Goal: Task Accomplishment & Management: Manage account settings

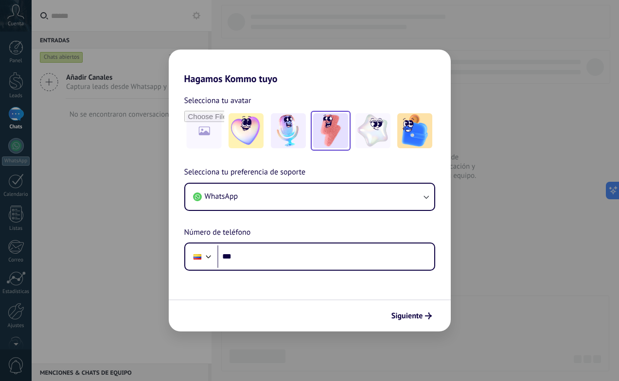
click at [327, 133] on img at bounding box center [330, 130] width 35 height 35
click at [414, 320] on span "Siguiente" at bounding box center [408, 316] width 32 height 7
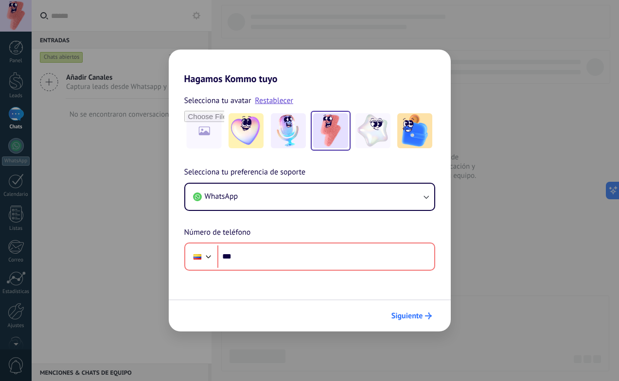
click at [414, 320] on span "Siguiente" at bounding box center [408, 316] width 32 height 7
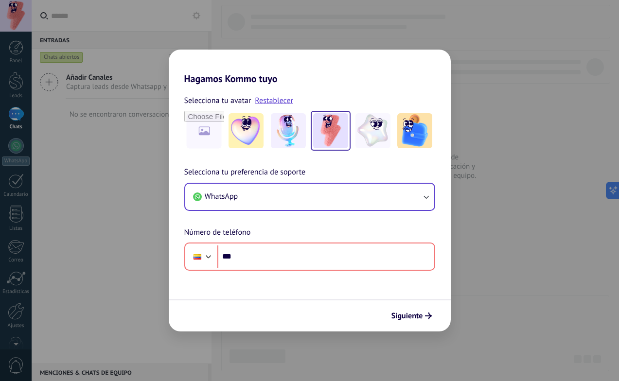
click at [428, 196] on icon "button" at bounding box center [426, 197] width 5 height 3
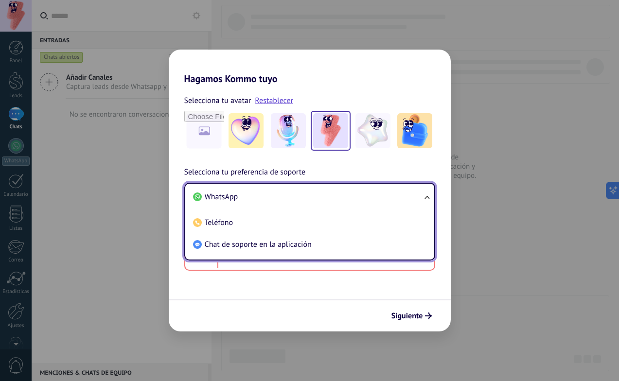
click at [428, 196] on ul "WhatsApp Teléfono Chat de soporte en la aplicación" at bounding box center [309, 222] width 251 height 78
click at [359, 265] on input "***" at bounding box center [325, 257] width 217 height 22
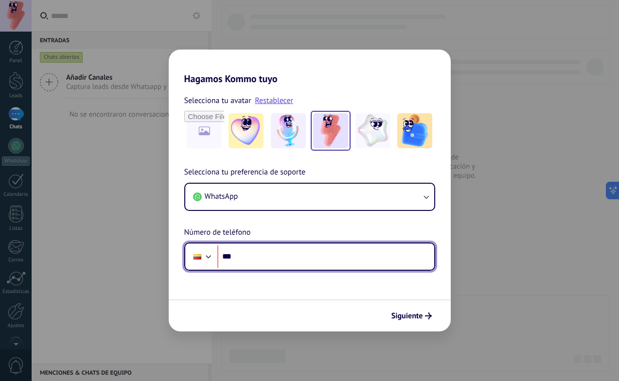
click at [278, 254] on input "***" at bounding box center [325, 257] width 217 height 22
paste input "**********"
type input "**********"
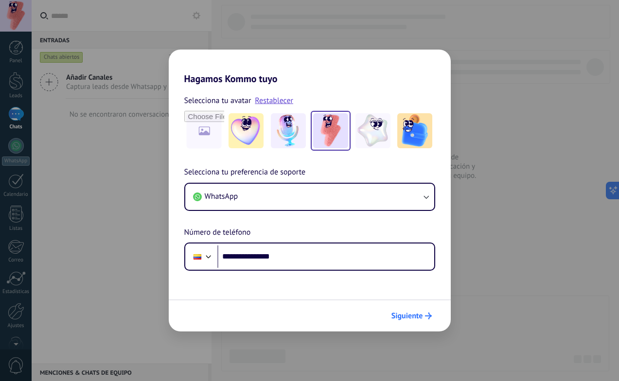
click at [400, 308] on div "Siguiente" at bounding box center [411, 316] width 49 height 17
click at [400, 319] on span "Siguiente" at bounding box center [408, 316] width 32 height 7
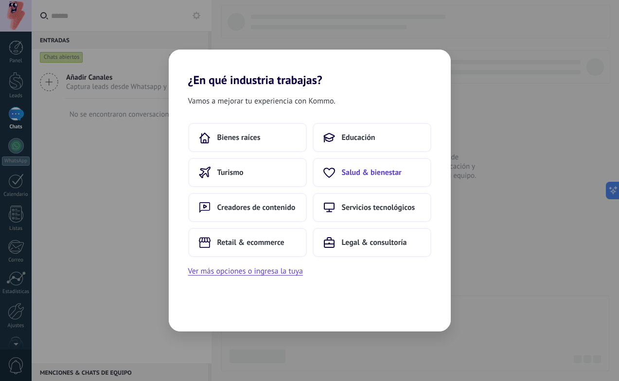
click at [377, 185] on button "Salud & bienestar" at bounding box center [372, 172] width 119 height 29
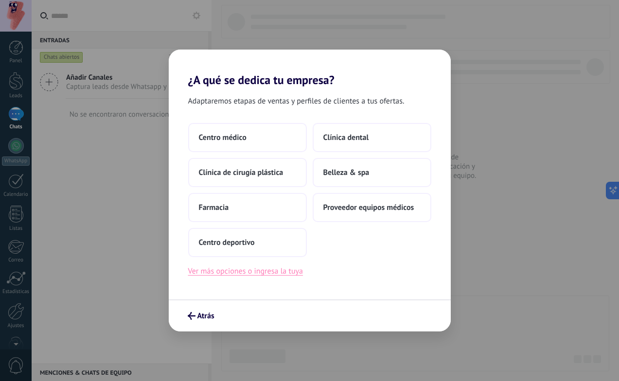
click at [249, 272] on button "Ver más opciones o ingresa la tuya" at bounding box center [245, 271] width 115 height 13
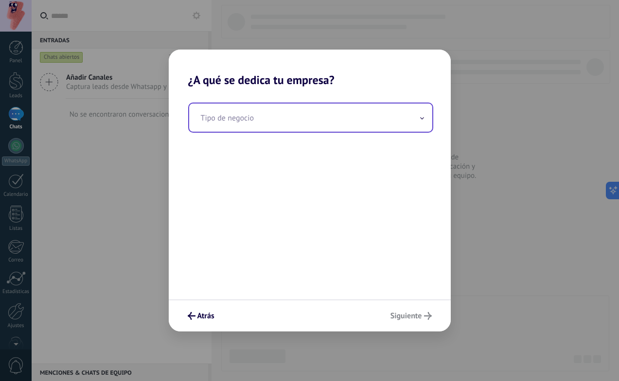
click at [420, 120] on span at bounding box center [422, 117] width 5 height 9
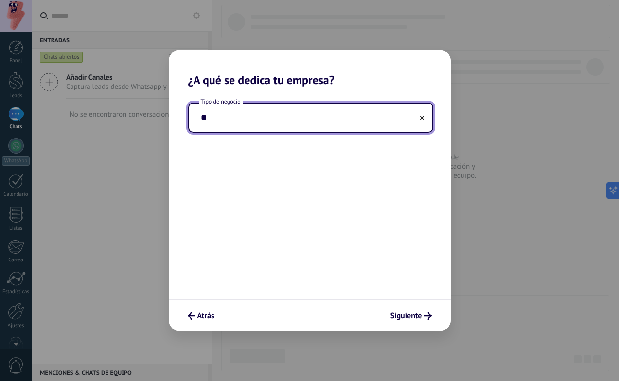
type input "*"
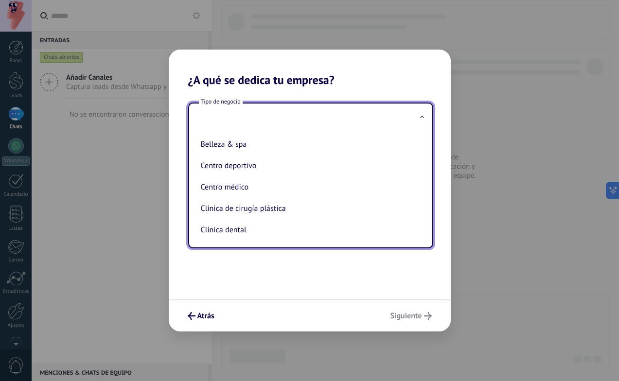
click at [345, 298] on div "Tipo de negocio Belleza & spa Centro deportivo Centro médico Clínica de cirugía…" at bounding box center [310, 193] width 282 height 213
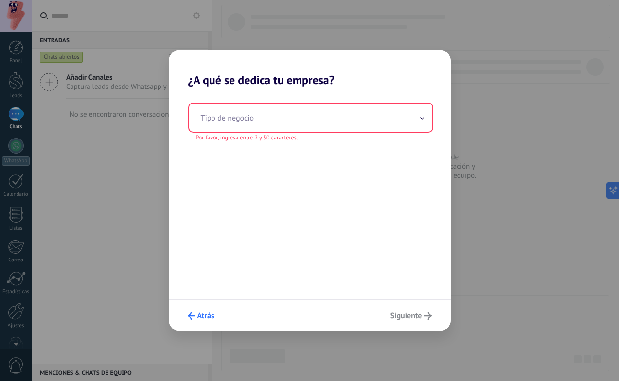
click at [198, 317] on span "Atrás" at bounding box center [205, 316] width 17 height 7
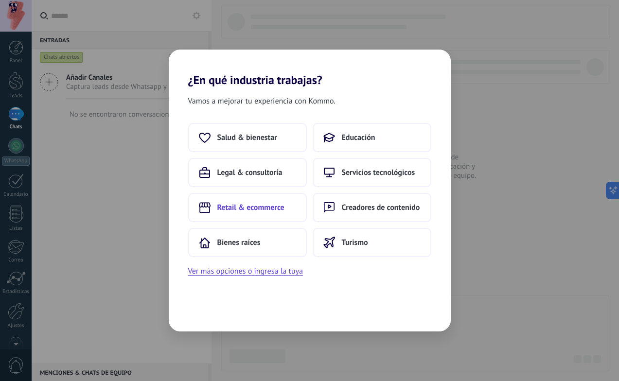
click at [258, 209] on span "Retail & ecommerce" at bounding box center [250, 208] width 67 height 10
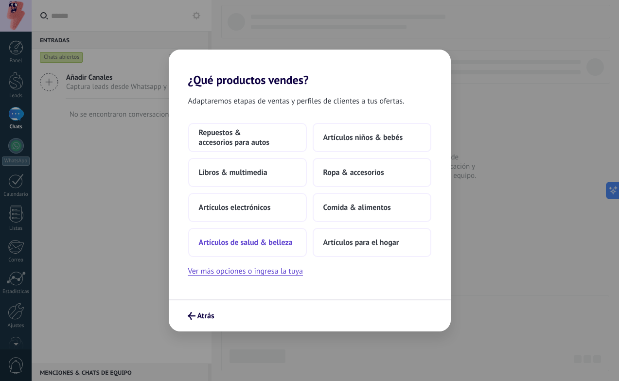
click at [247, 242] on span "Artículos de salud & belleza" at bounding box center [246, 243] width 94 height 10
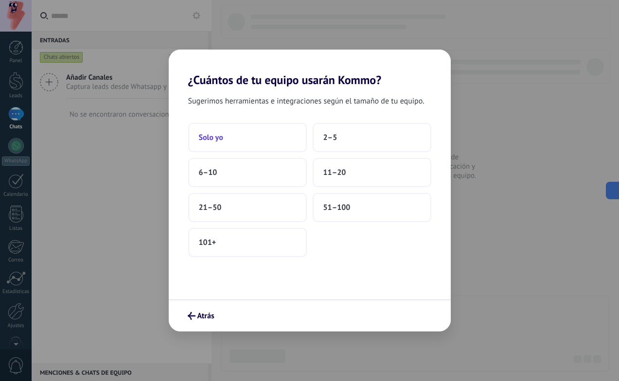
click at [241, 139] on button "Solo yo" at bounding box center [247, 137] width 119 height 29
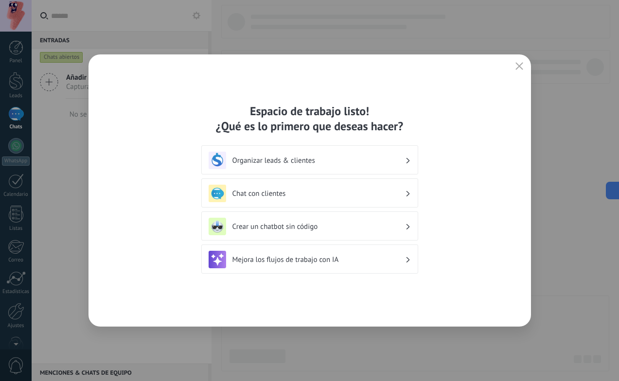
click at [306, 155] on div "Organizar leads & clientes" at bounding box center [310, 161] width 202 height 18
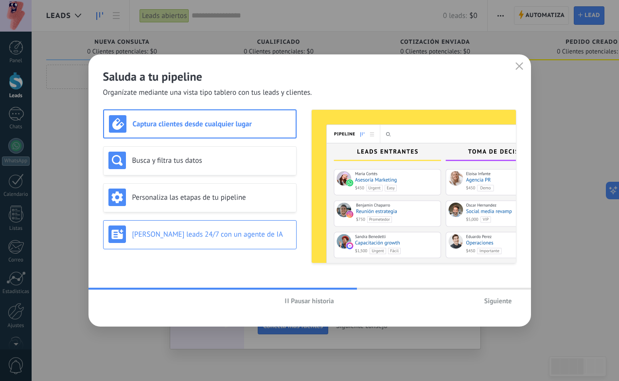
click at [210, 236] on h3 "[PERSON_NAME] leads 24/7 con un agente de IA" at bounding box center [211, 234] width 159 height 9
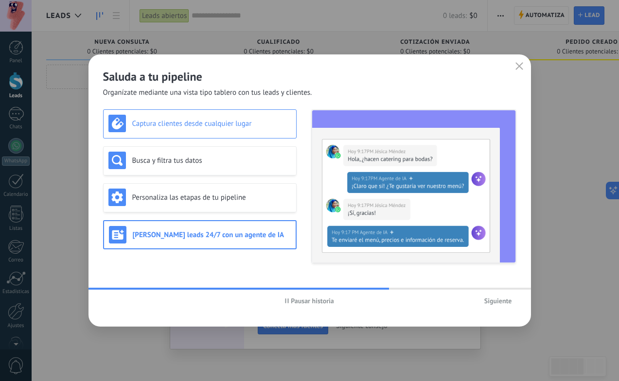
click at [220, 119] on h3 "Captura clientes desde cualquier lugar" at bounding box center [211, 123] width 159 height 9
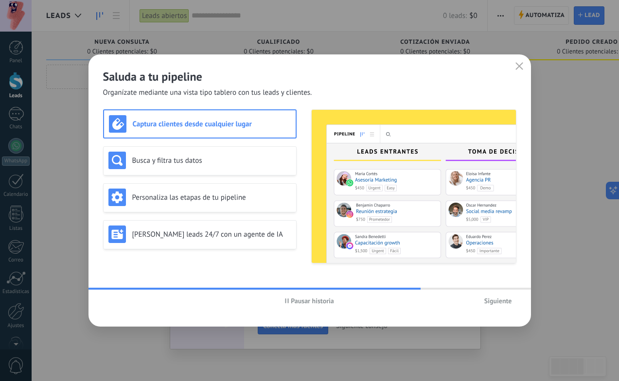
click at [389, 167] on img at bounding box center [414, 186] width 204 height 153
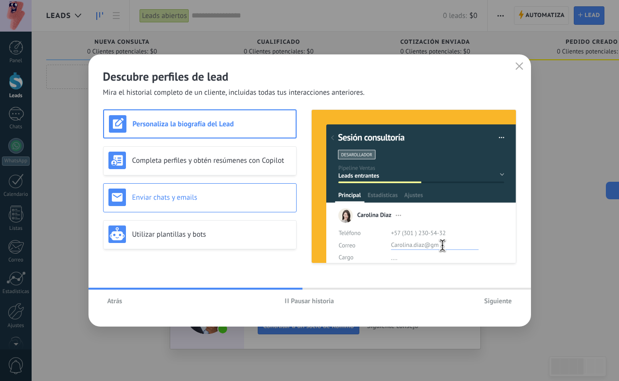
click at [212, 195] on h3 "Enviar chats y emails" at bounding box center [211, 197] width 159 height 9
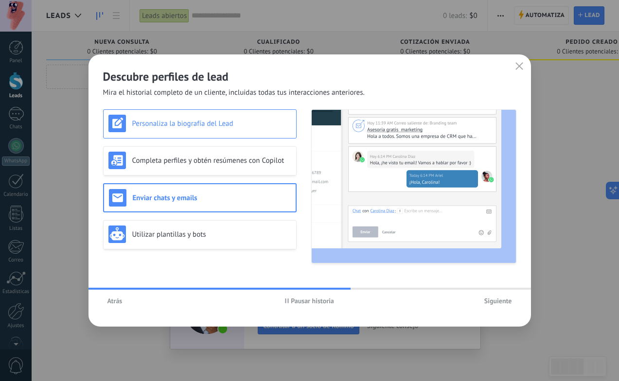
click at [218, 130] on div "Personaliza la biografía del Lead" at bounding box center [199, 124] width 183 height 18
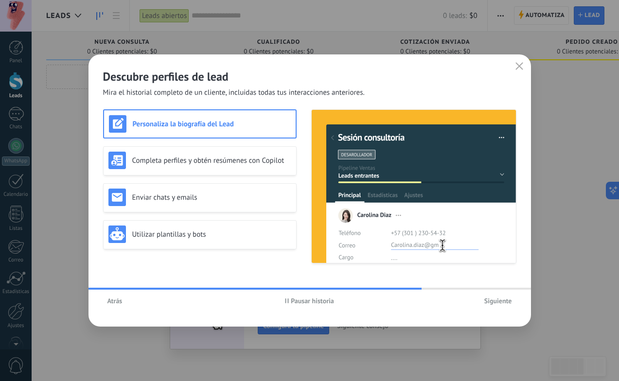
click at [495, 298] on span "Siguiente" at bounding box center [498, 301] width 28 height 7
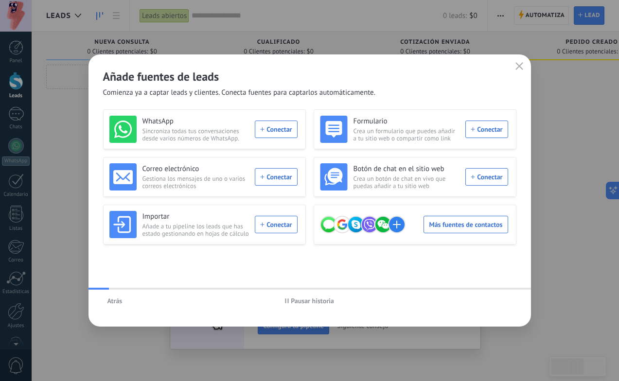
click at [495, 297] on div "Atrás Pausar historia" at bounding box center [310, 301] width 443 height 22
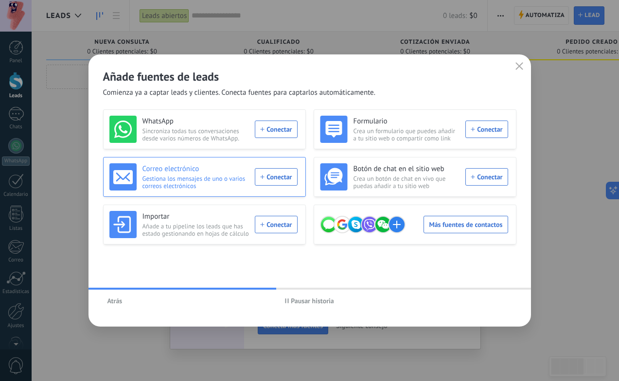
click at [267, 175] on div "Correo electrónico Gestiona los mensajes de uno o varios correos electrónicos C…" at bounding box center [203, 176] width 188 height 27
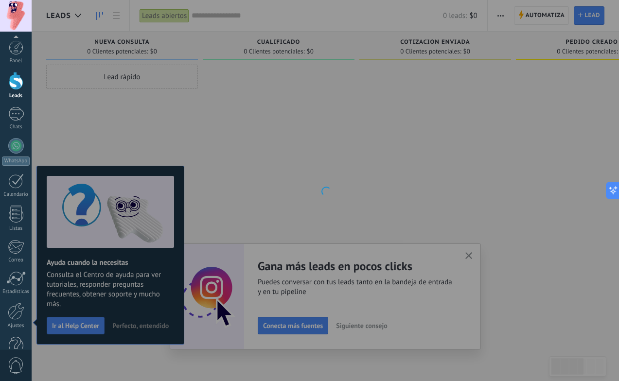
scroll to position [23, 0]
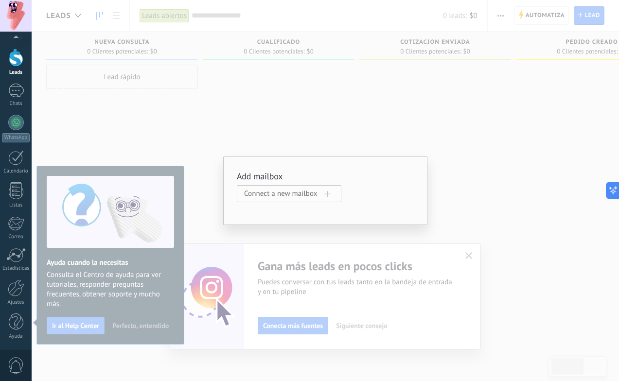
click at [306, 197] on span "Connect a new mailbox" at bounding box center [284, 193] width 81 height 9
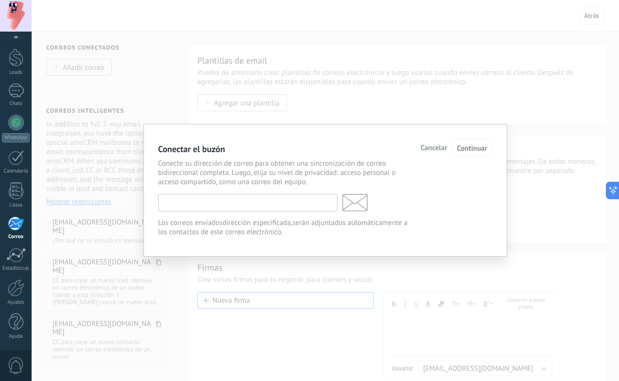
click at [285, 207] on input "text" at bounding box center [247, 203] width 179 height 18
type input "*****"
type input "**********"
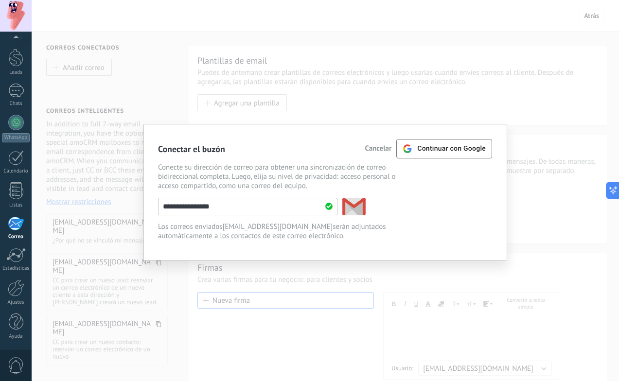
click at [377, 149] on span "Cancelar" at bounding box center [378, 148] width 27 height 7
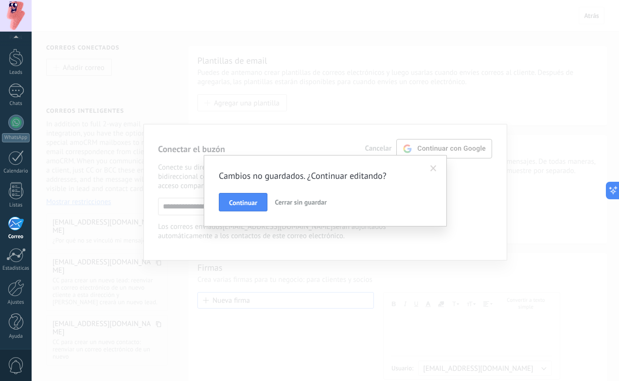
click at [300, 204] on span "Cerrar sin guardar" at bounding box center [301, 202] width 52 height 9
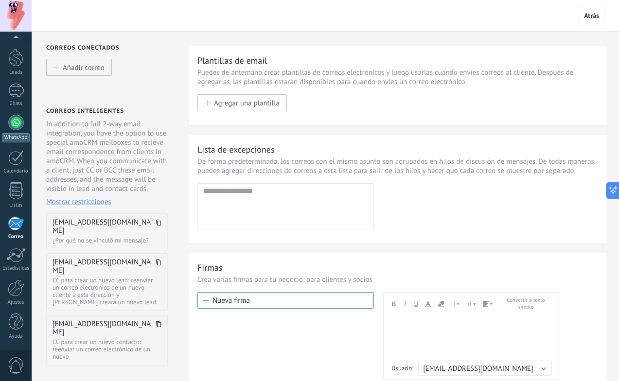
click at [14, 121] on div at bounding box center [16, 123] width 16 height 16
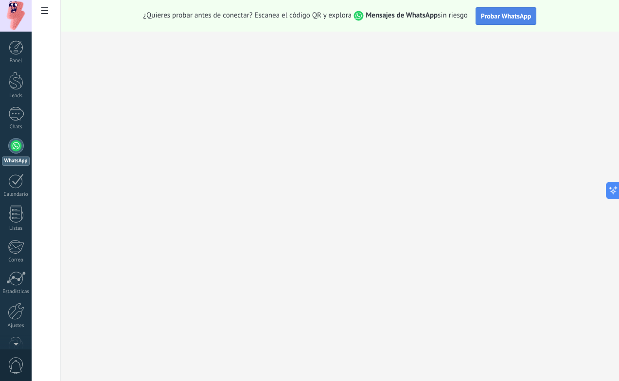
click at [511, 13] on span "Probar WhatsApp" at bounding box center [506, 16] width 51 height 9
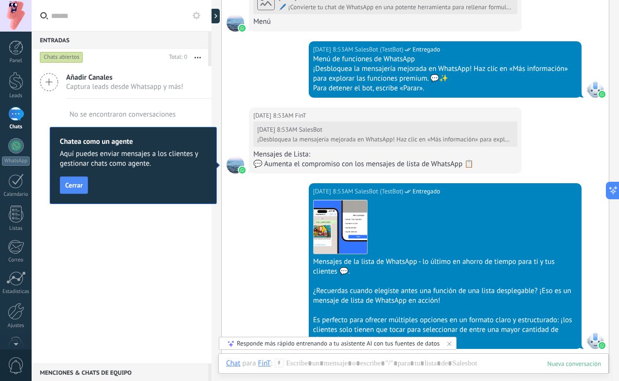
scroll to position [814, 0]
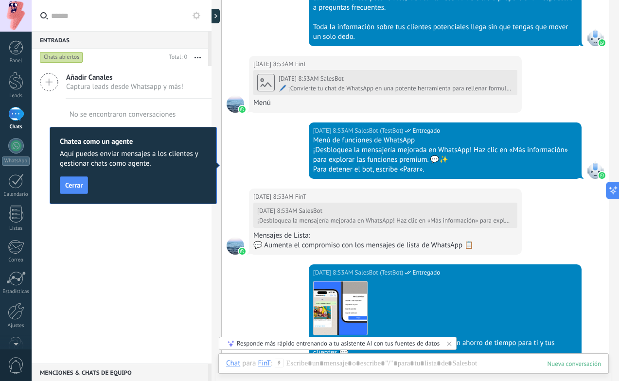
click at [19, 11] on div at bounding box center [16, 16] width 32 height 32
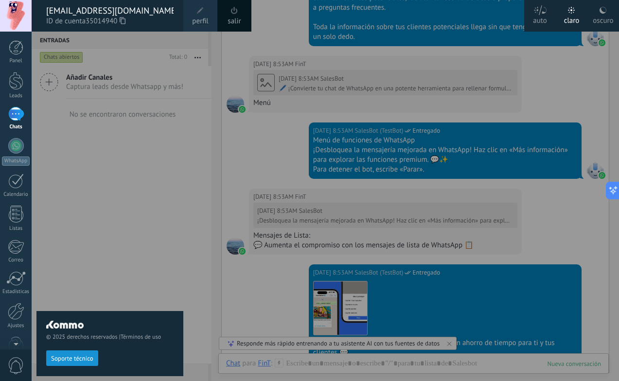
click at [125, 23] on icon at bounding box center [123, 20] width 6 height 7
